Goal: Find specific page/section: Find specific page/section

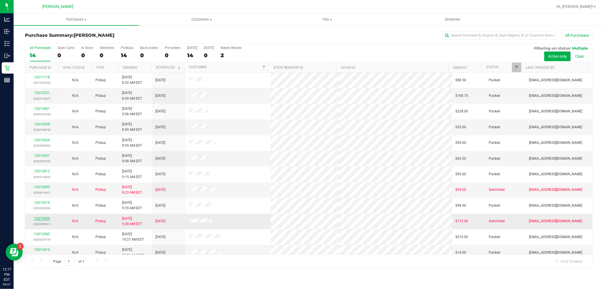
click at [44, 217] on link "12013054" at bounding box center [42, 219] width 16 height 4
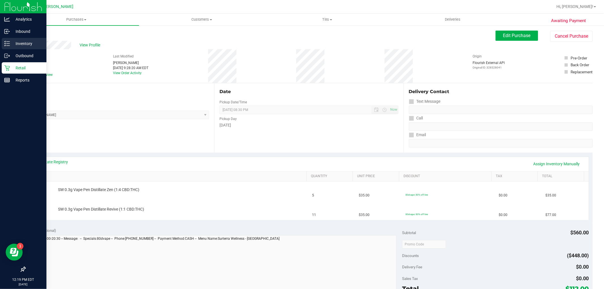
click at [7, 47] on div "Inventory" at bounding box center [24, 43] width 45 height 11
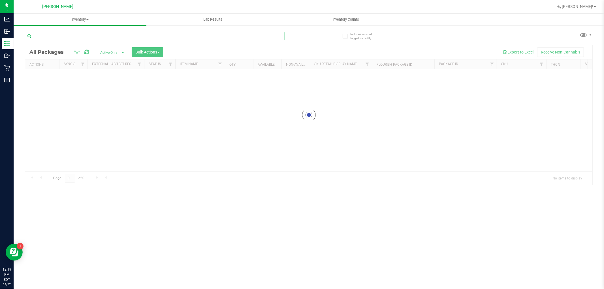
click at [148, 34] on input "text" at bounding box center [155, 36] width 260 height 8
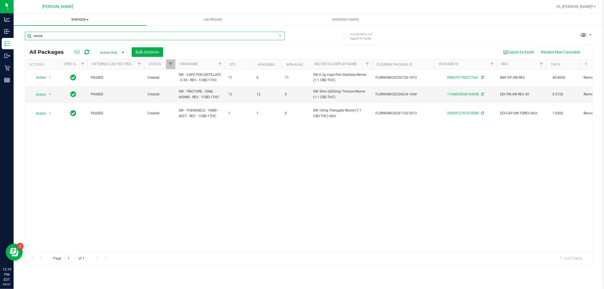
type input "revive"
